Goal: Browse casually: Explore the website without a specific task or goal

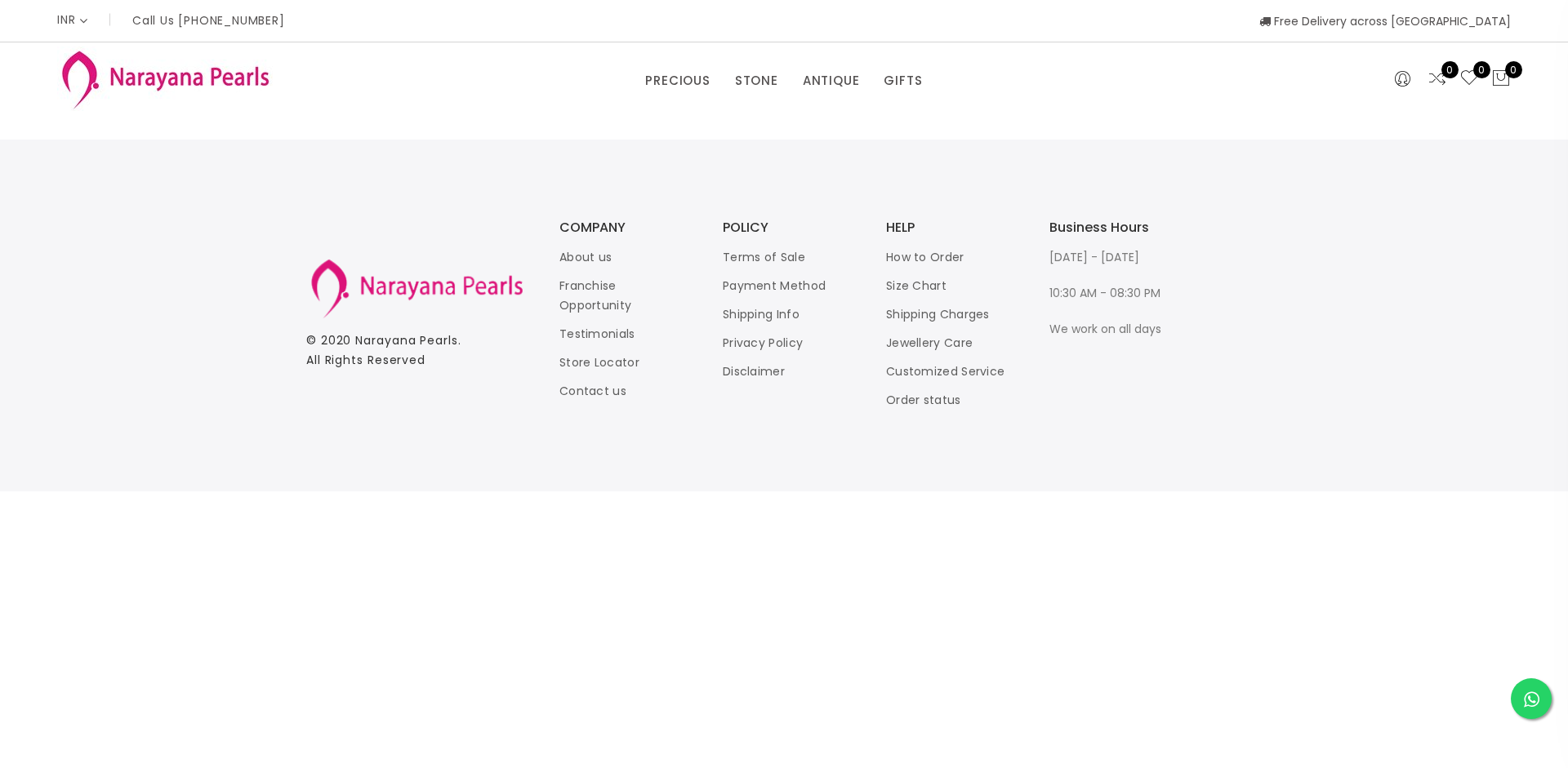
select select "CAD"
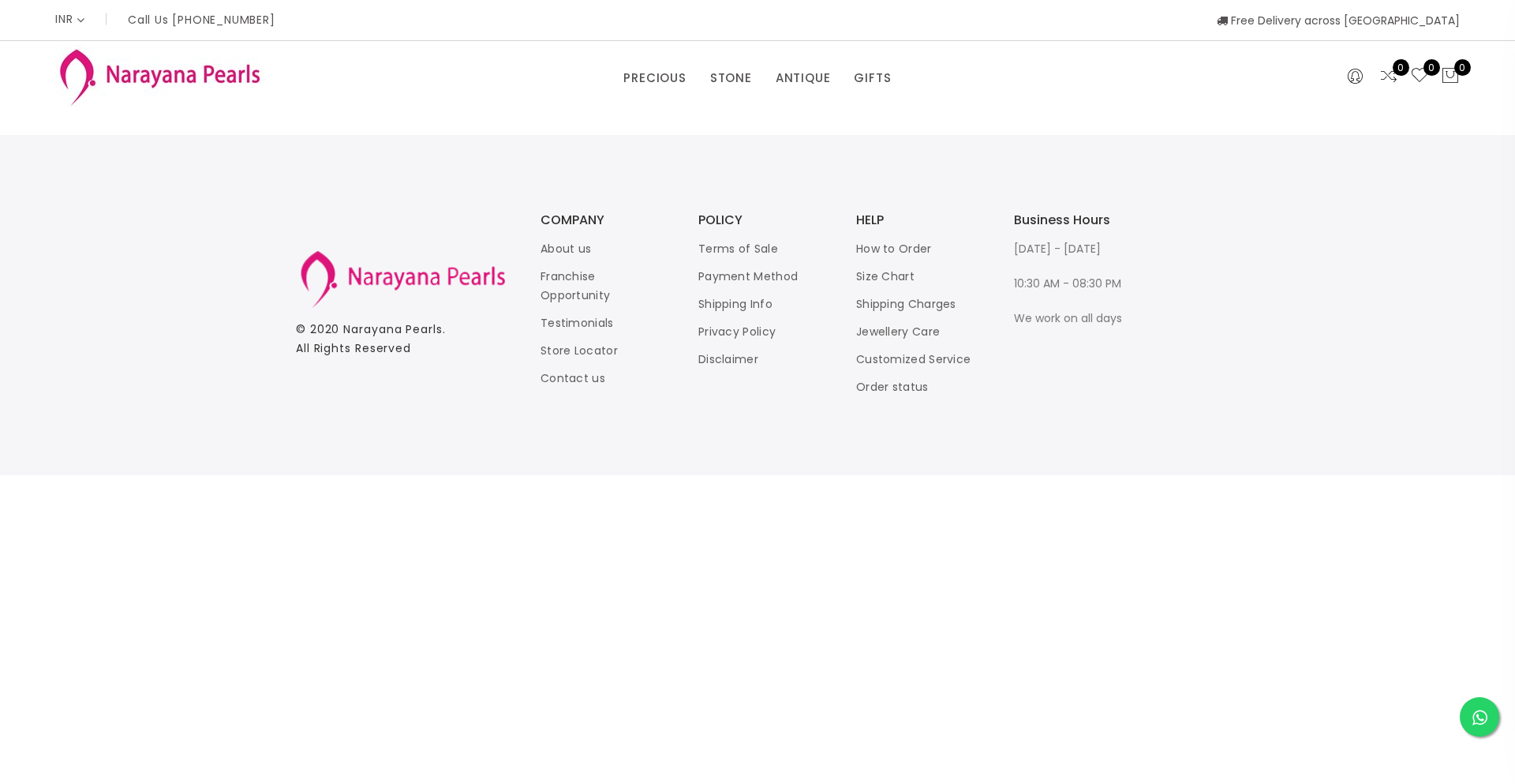
select select "CAD"
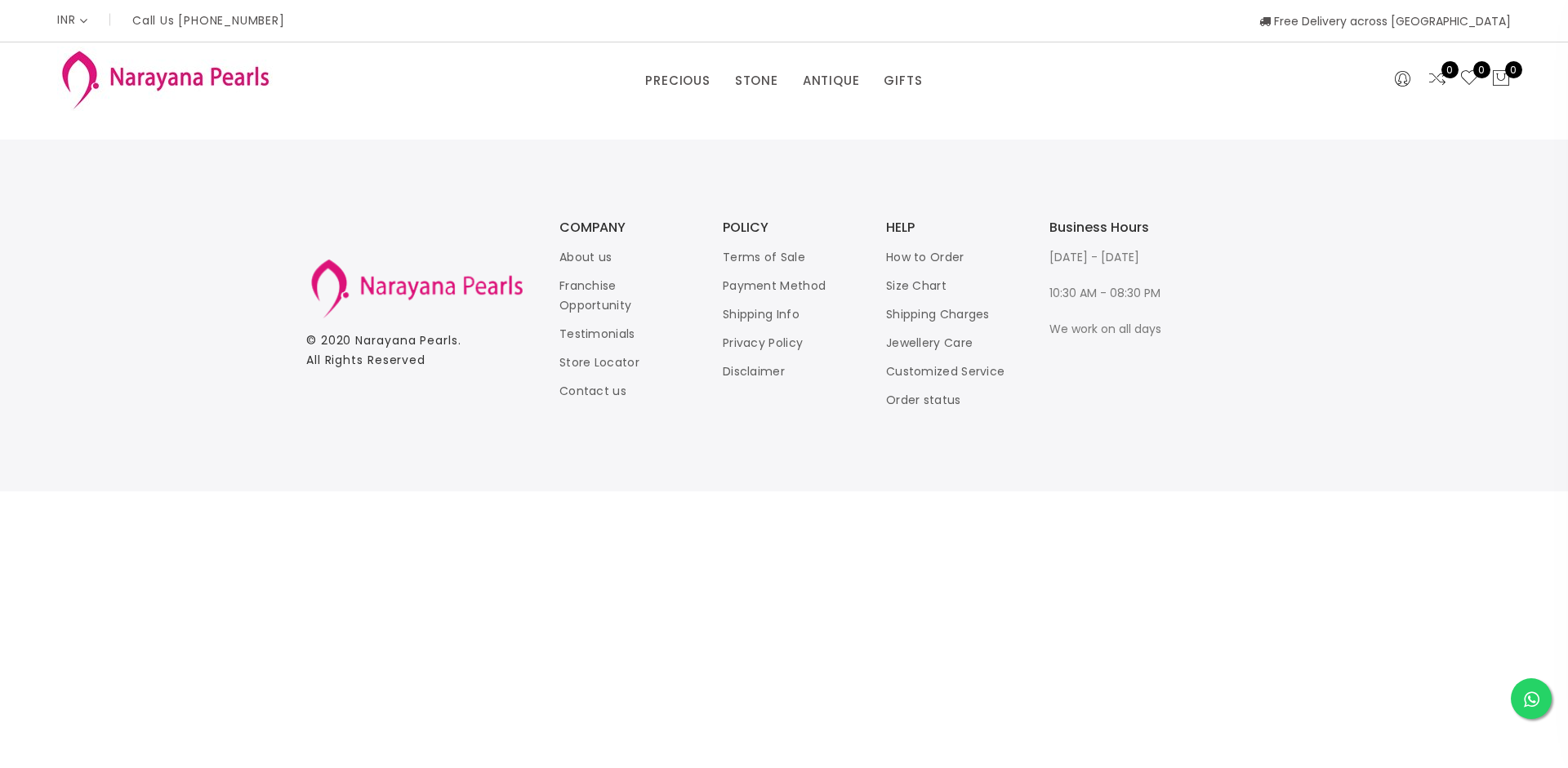
select select "CAD"
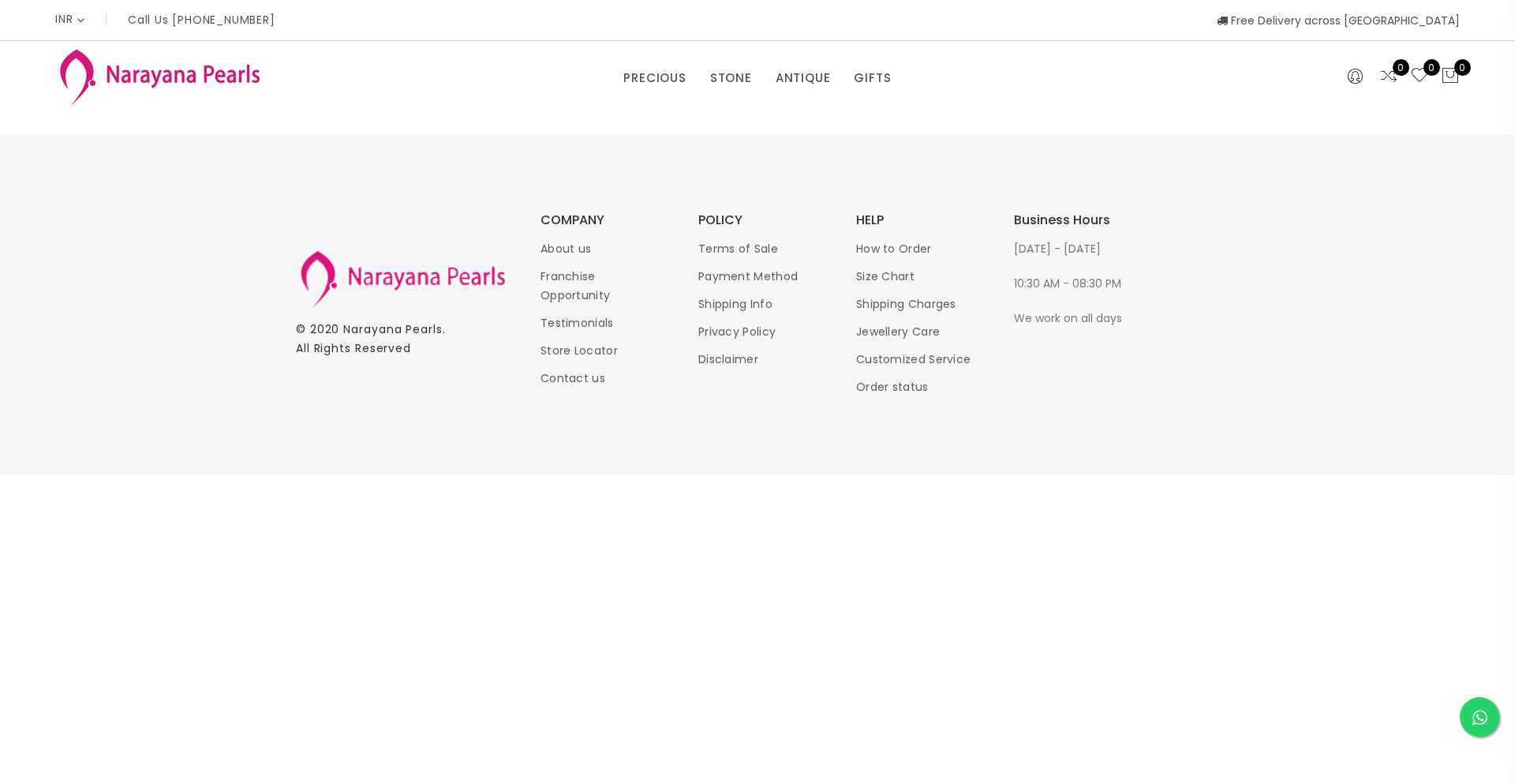
select select "CAD"
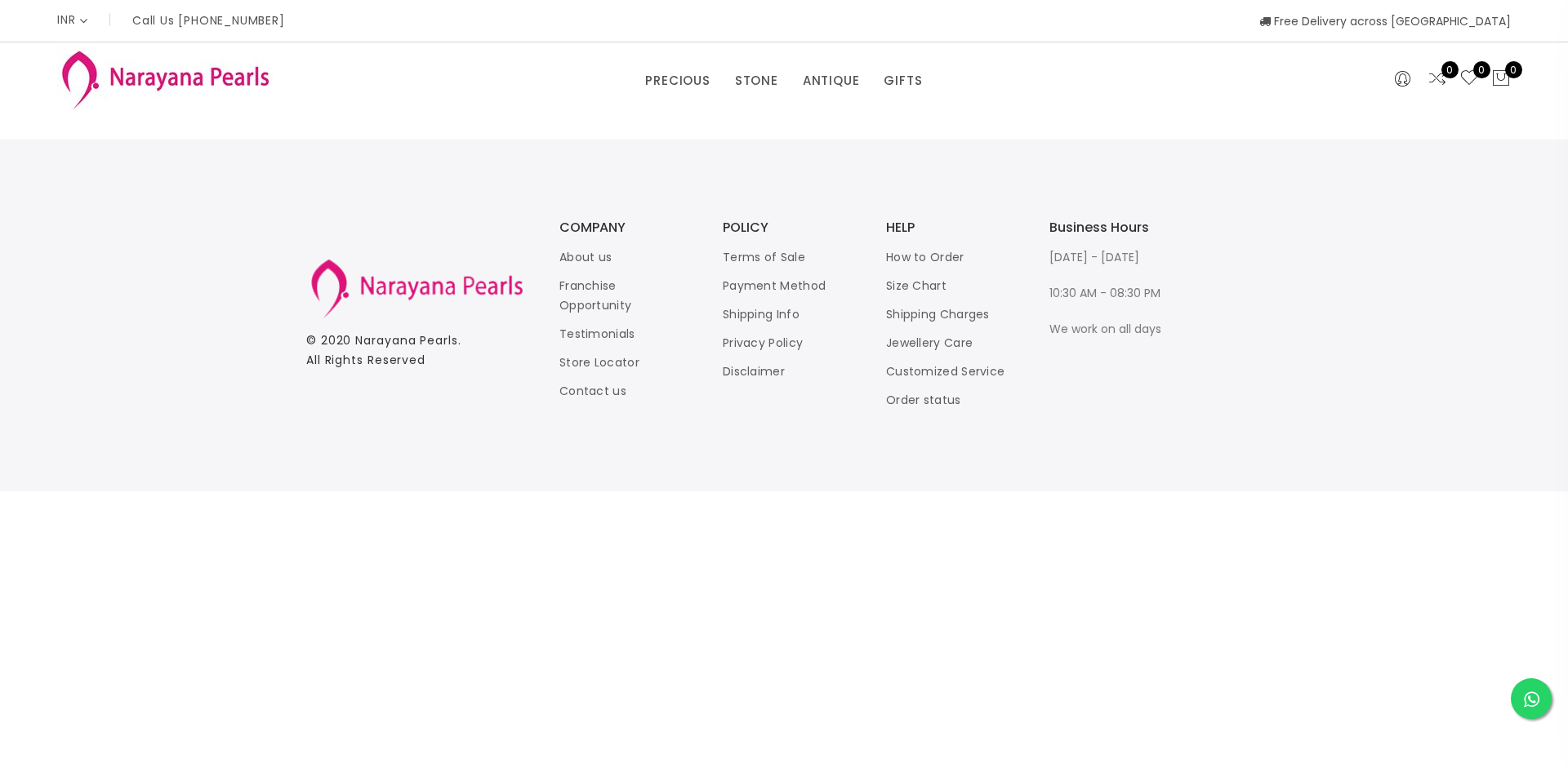
select select "CAD"
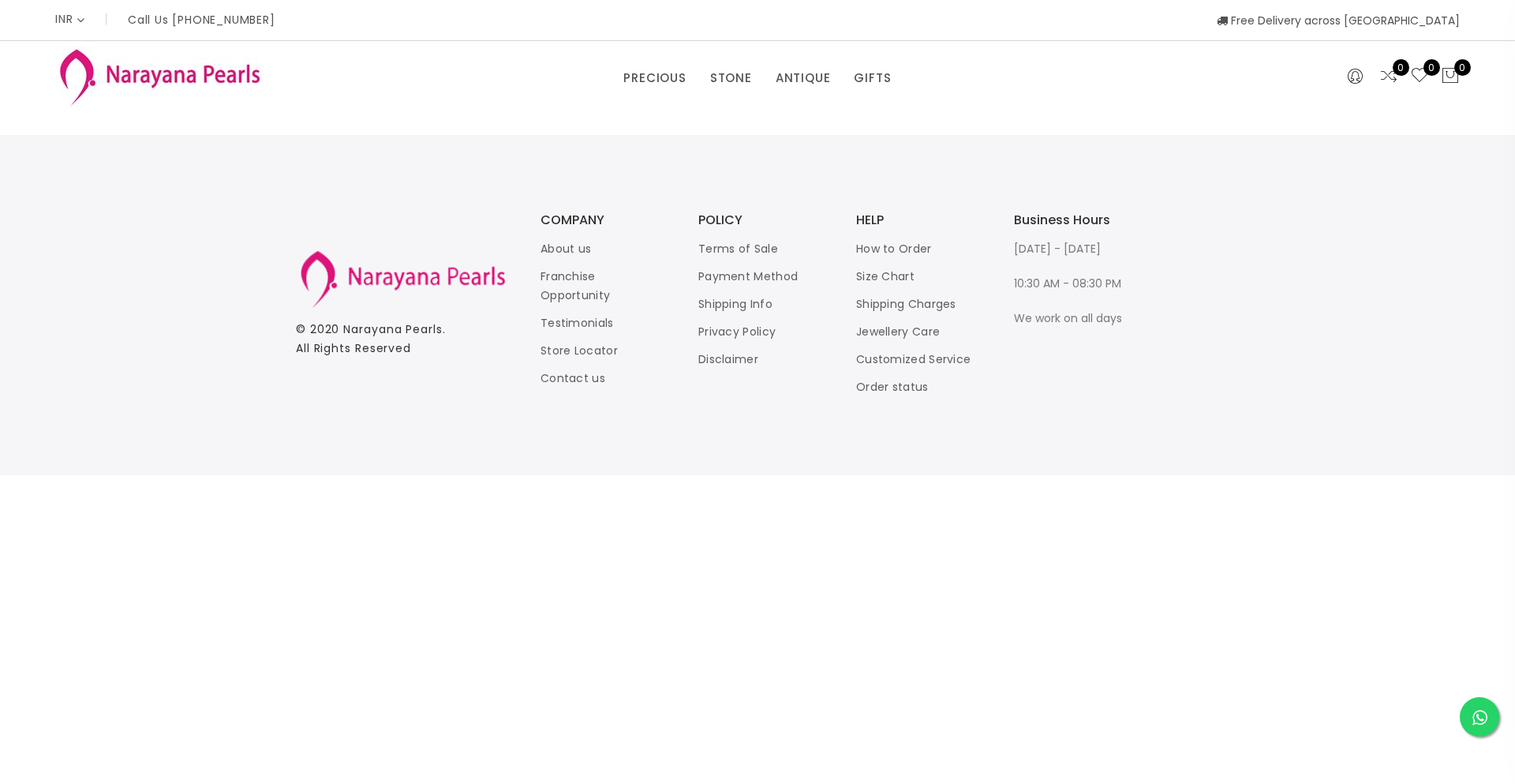
select select "CAD"
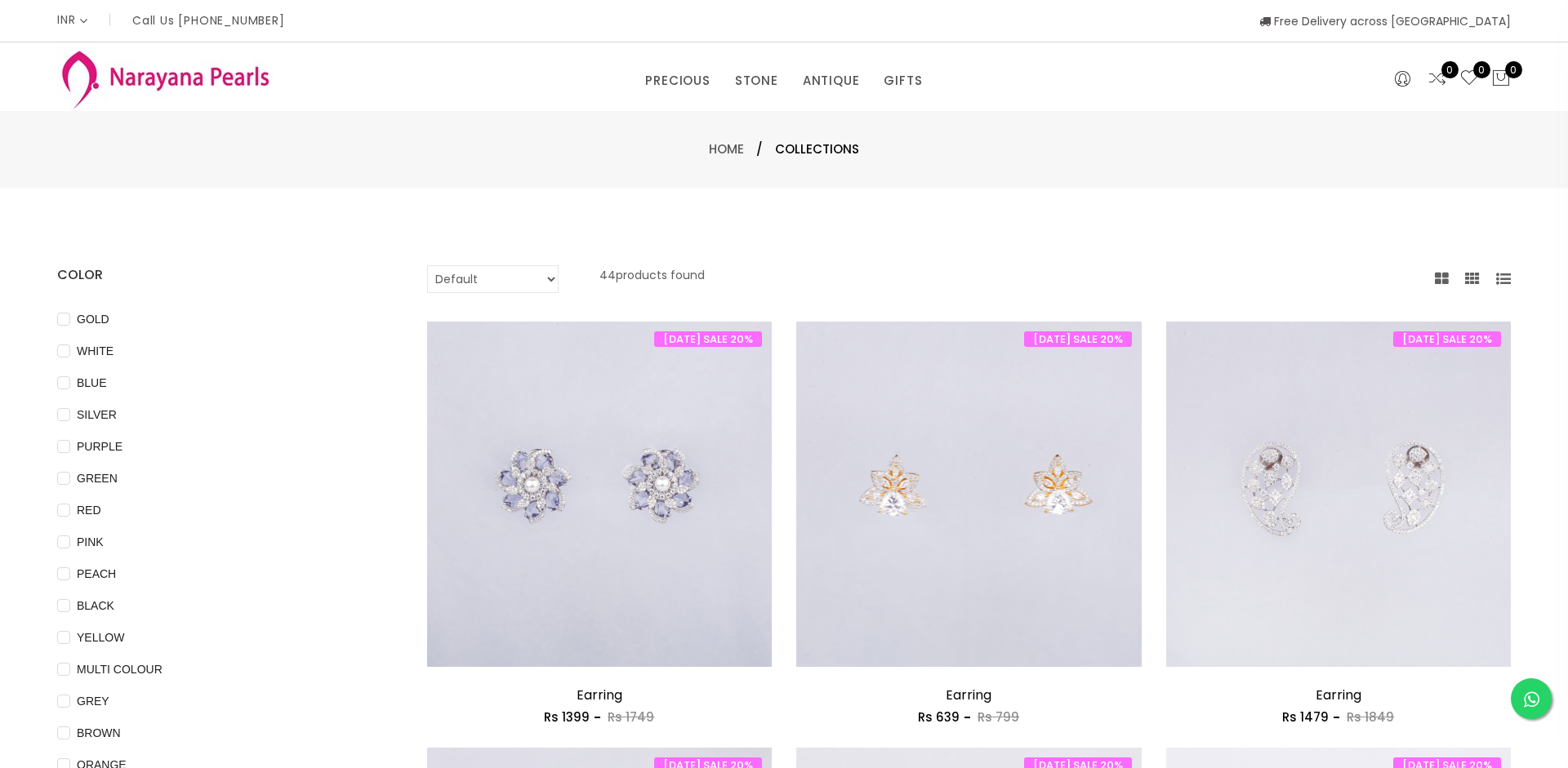
select select "CAD"
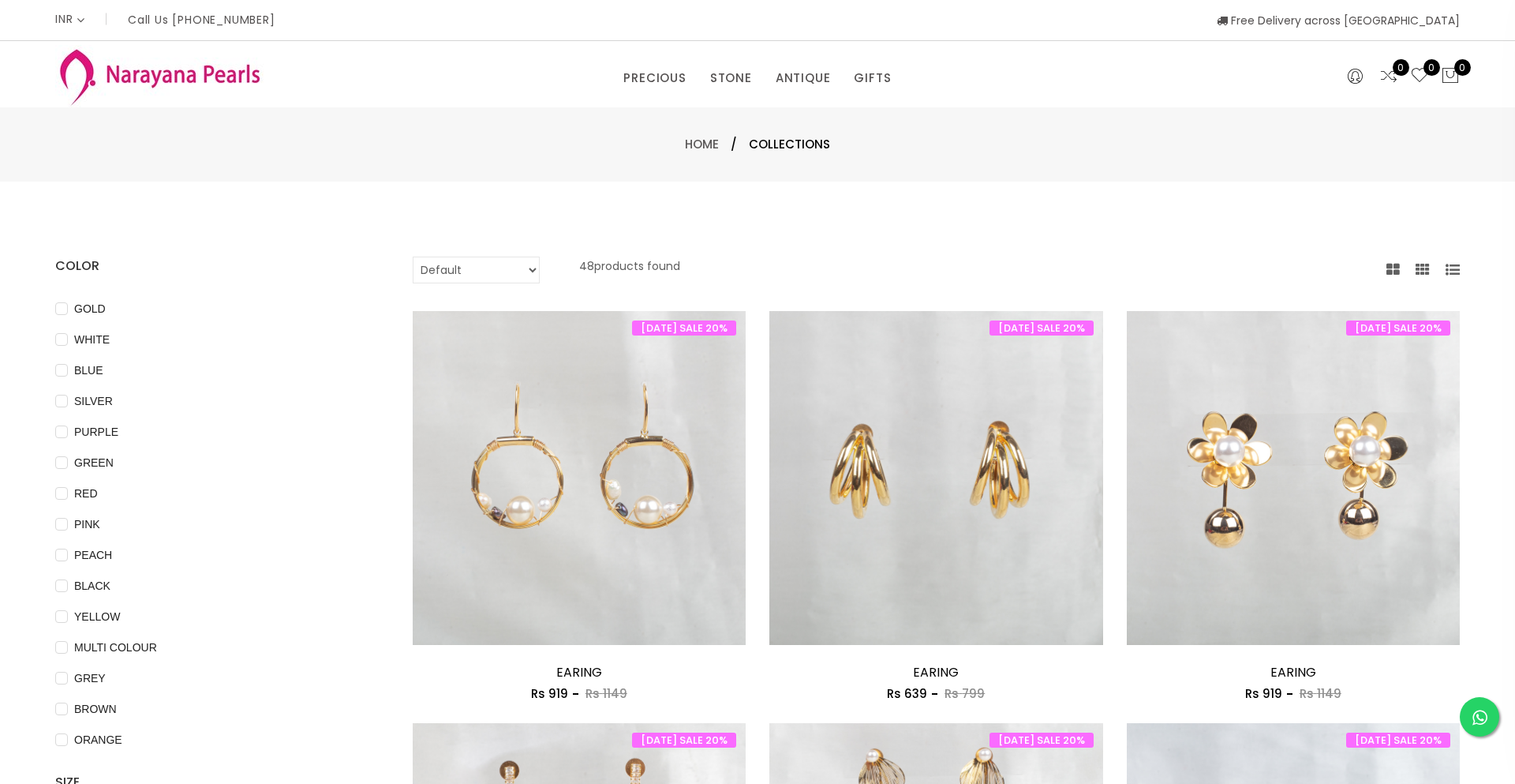
select select "CAD"
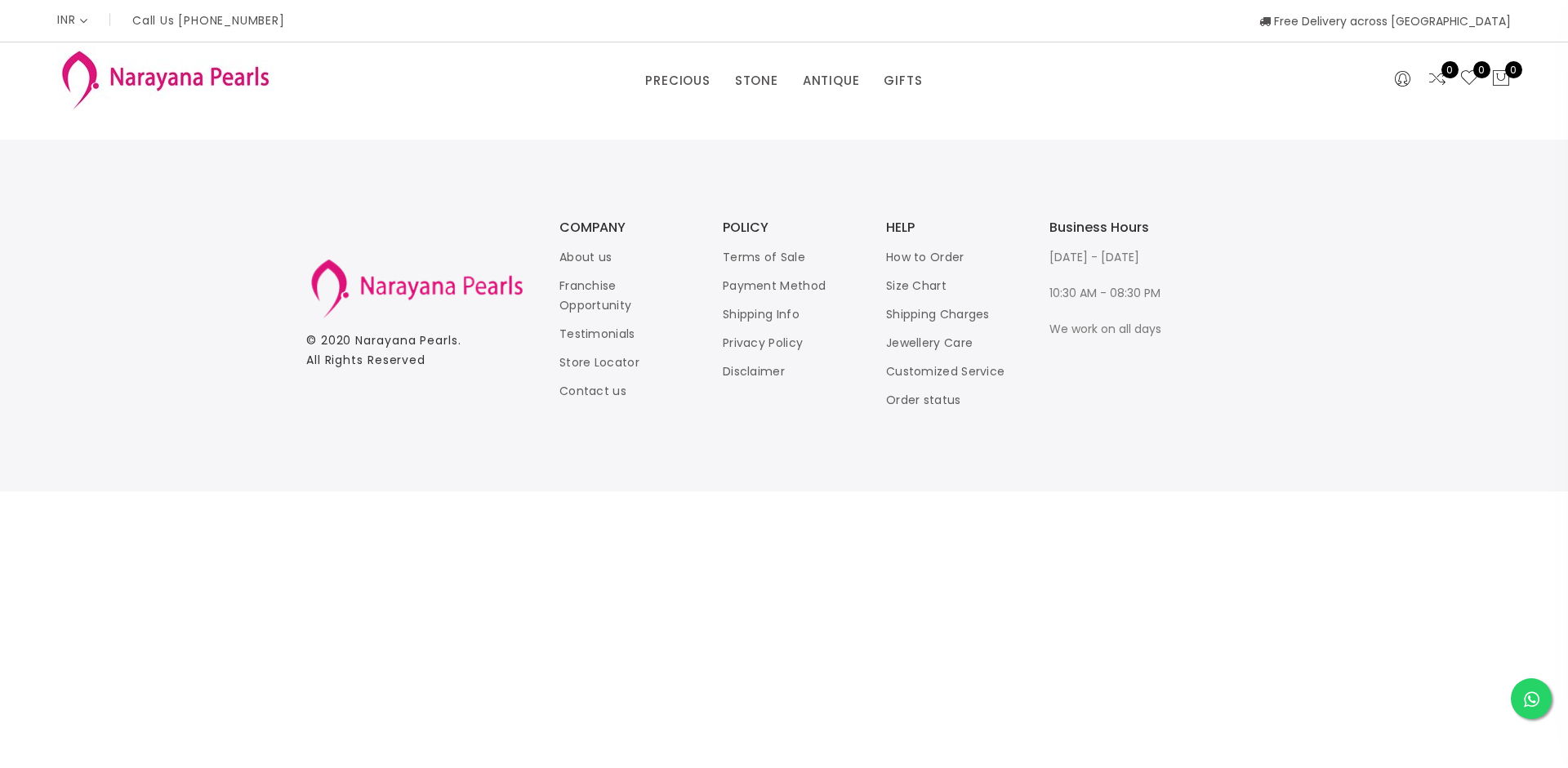
select select "CAD"
